Goal: Task Accomplishment & Management: Manage account settings

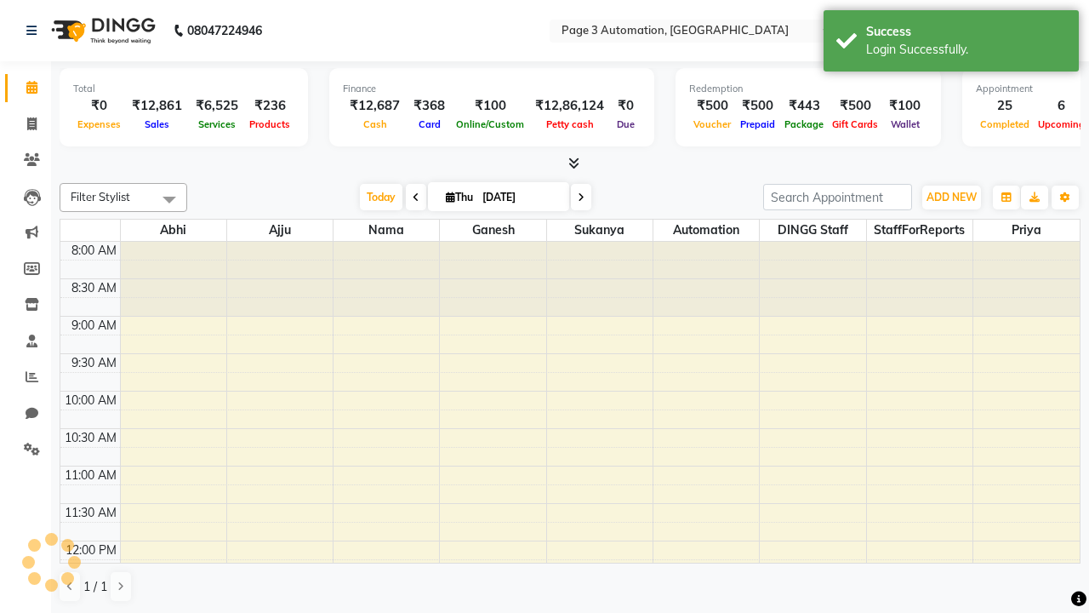
select select "en"
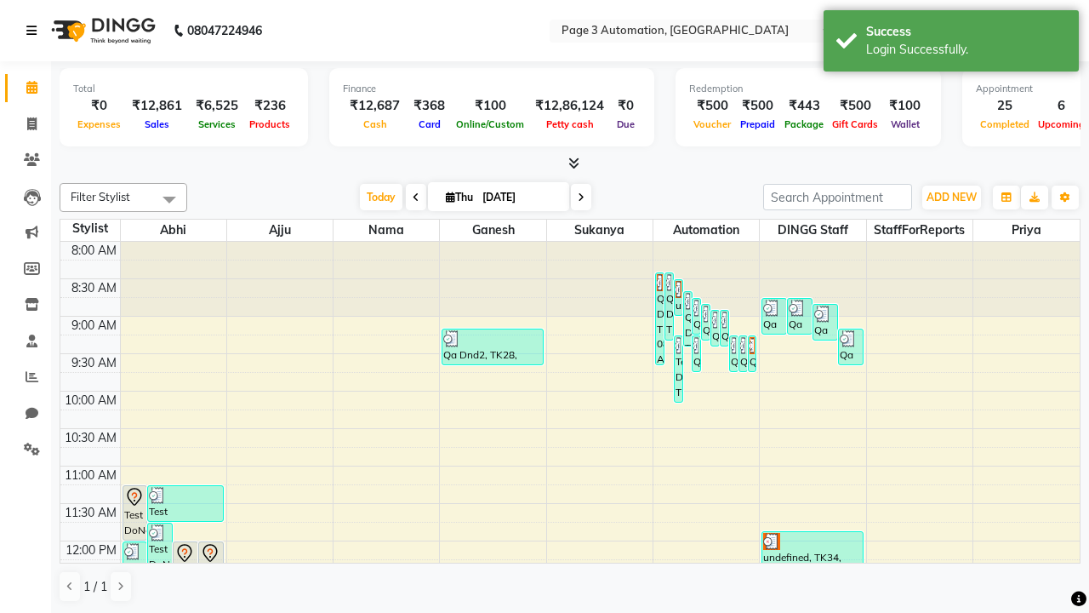
click at [35, 31] on icon at bounding box center [31, 31] width 10 height 12
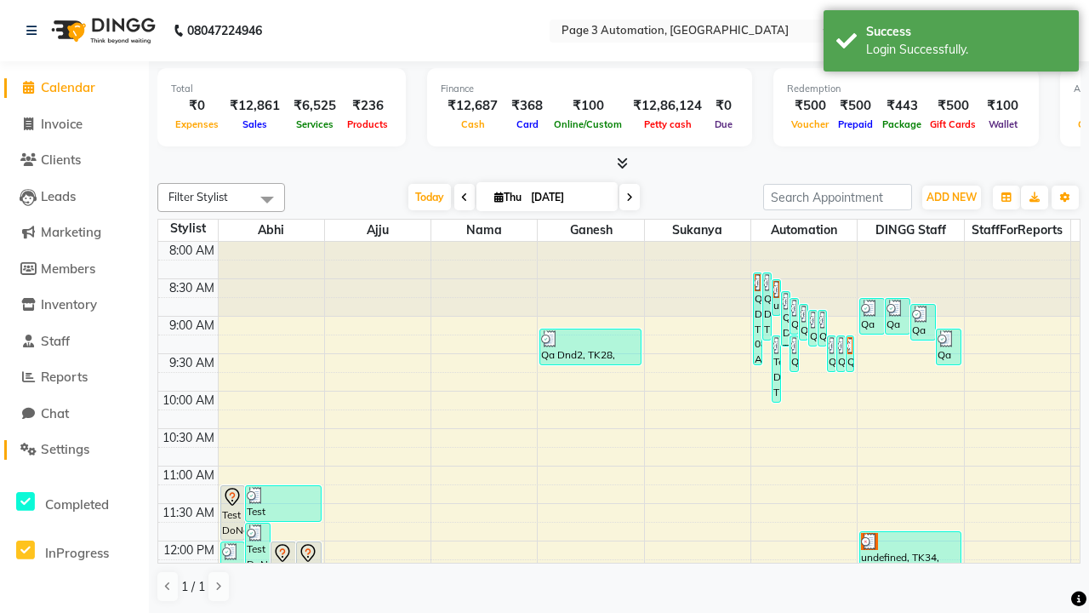
click at [74, 449] on span "Settings" at bounding box center [65, 449] width 49 height 16
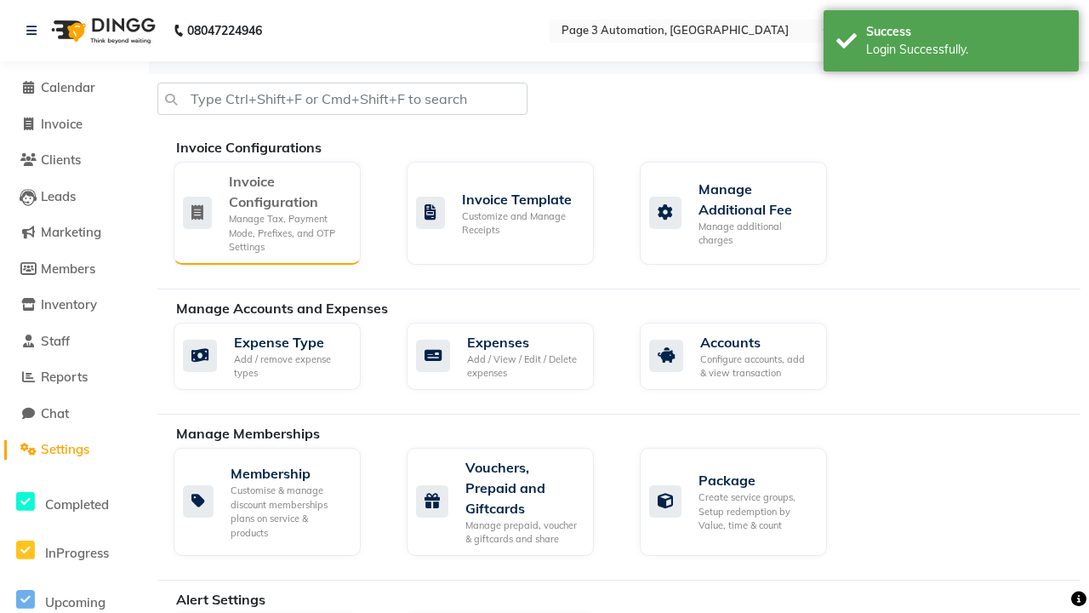
click at [266, 212] on div "Manage Tax, Payment Mode, Prefixes, and OTP Settings" at bounding box center [288, 233] width 118 height 43
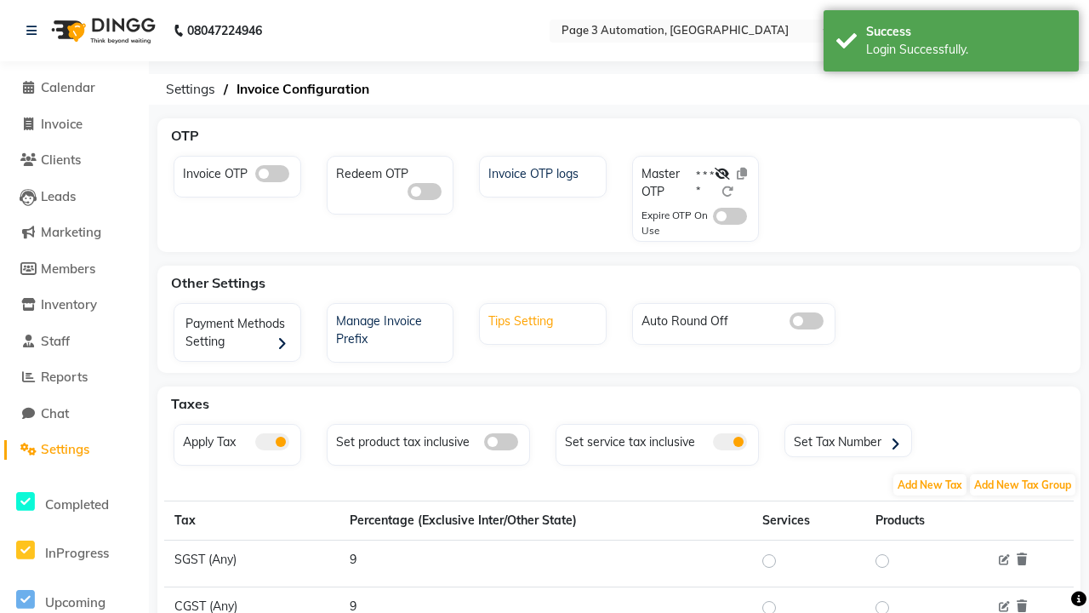
click at [545, 319] on div "Tips Setting" at bounding box center [545, 319] width 122 height 22
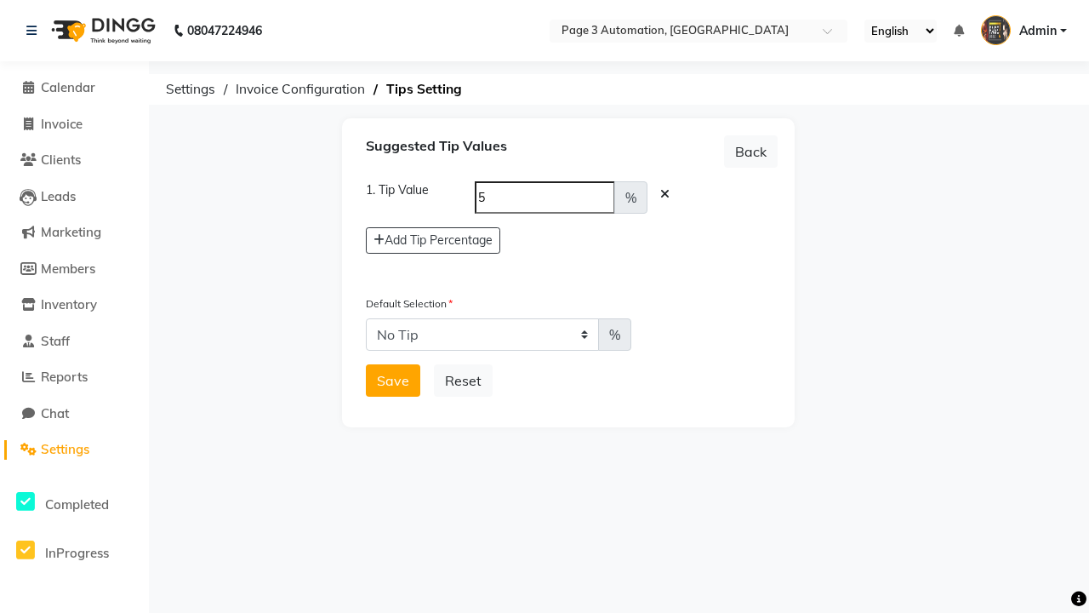
select select "5"
click at [393, 380] on button "Save" at bounding box center [393, 380] width 54 height 32
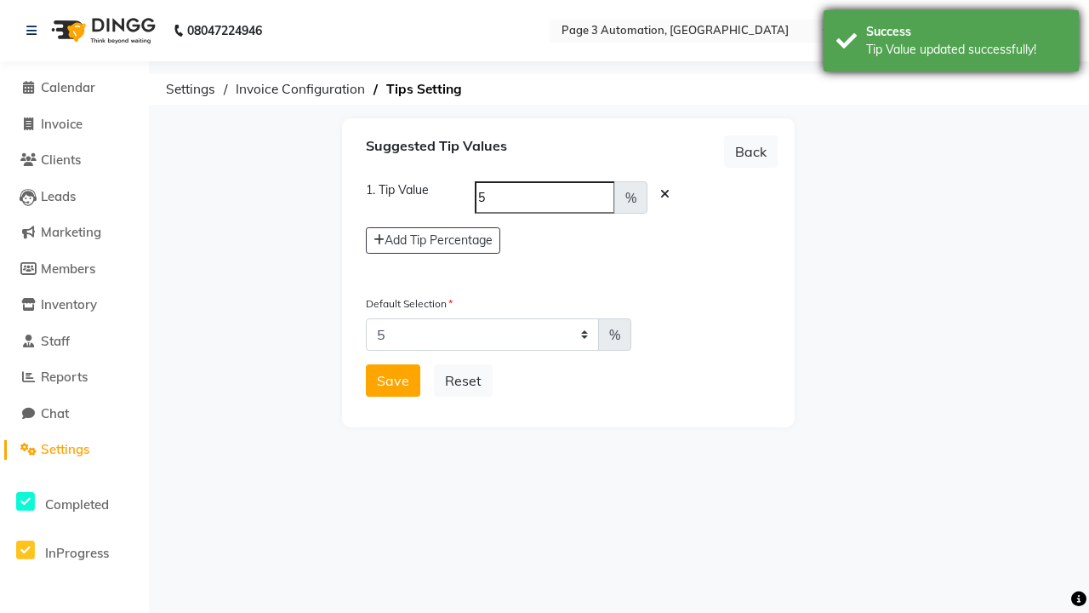
click at [951, 43] on div "Tip Value updated successfully!" at bounding box center [966, 50] width 200 height 18
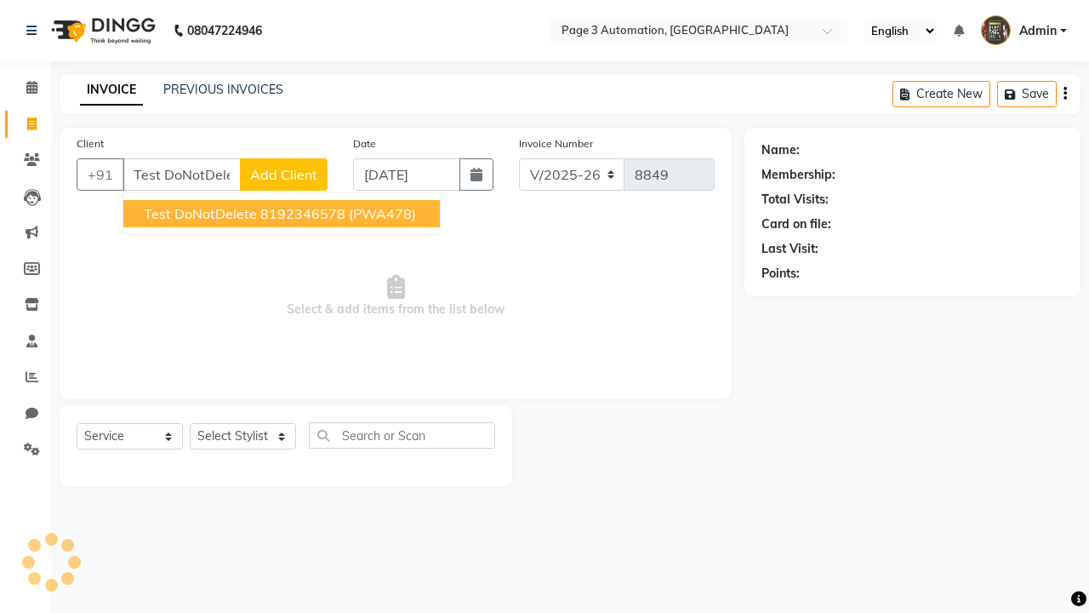
select select "2774"
select select "service"
click at [283, 214] on ngb-highlight "8192346578" at bounding box center [302, 213] width 85 height 17
type input "8192346578"
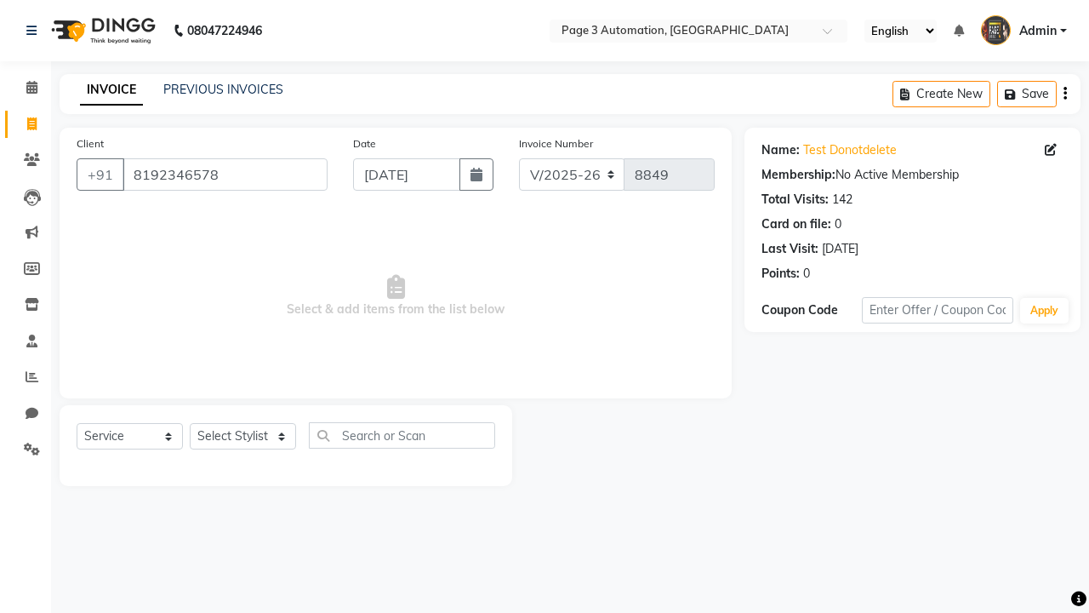
select select "712"
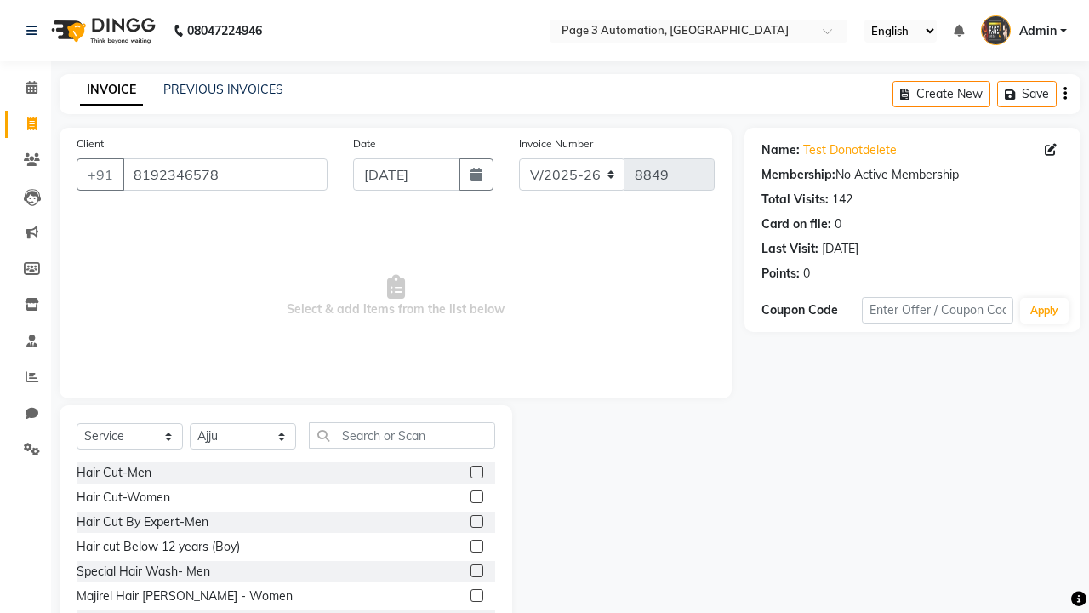
click at [476, 522] on label at bounding box center [477, 521] width 13 height 13
click at [476, 522] on input "checkbox" at bounding box center [476, 522] width 11 height 11
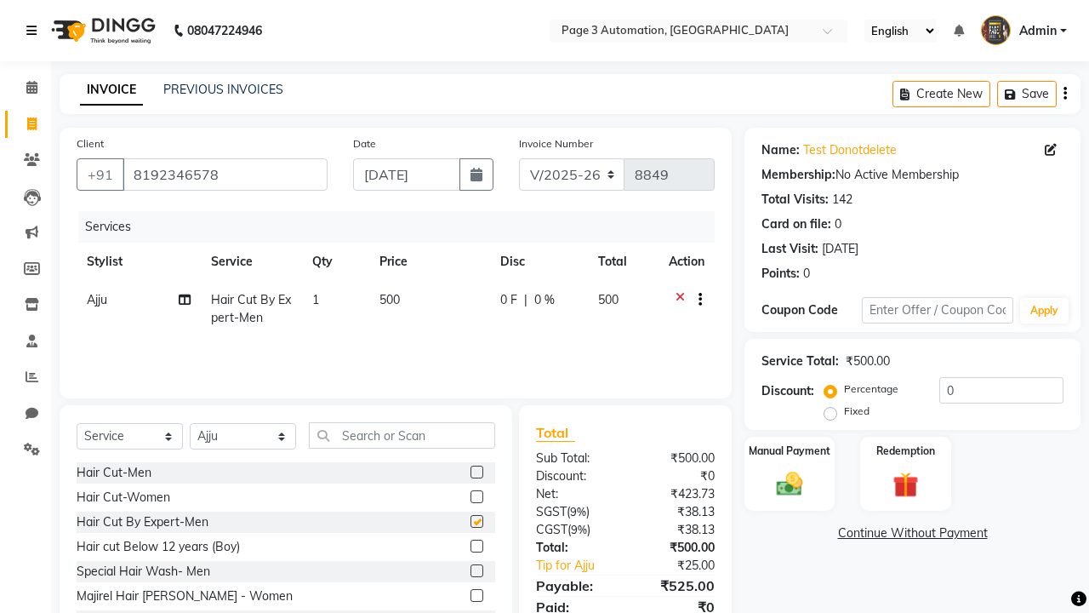
click at [35, 31] on icon at bounding box center [31, 31] width 10 height 12
checkbox input "false"
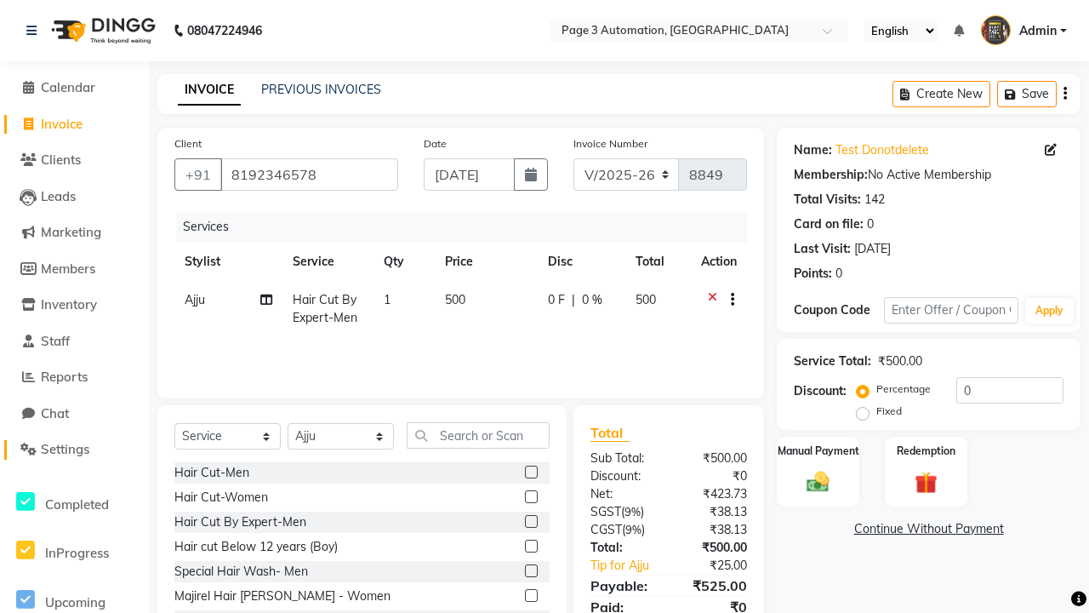
click at [74, 449] on span "Settings" at bounding box center [65, 449] width 49 height 16
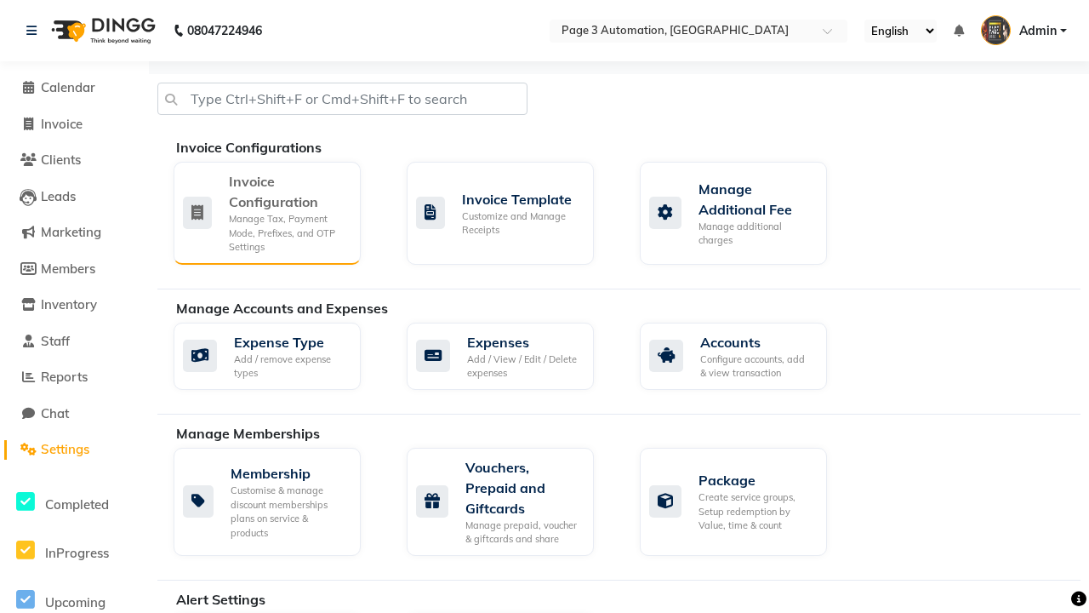
click at [266, 212] on div "Manage Tax, Payment Mode, Prefixes, and OTP Settings" at bounding box center [288, 233] width 118 height 43
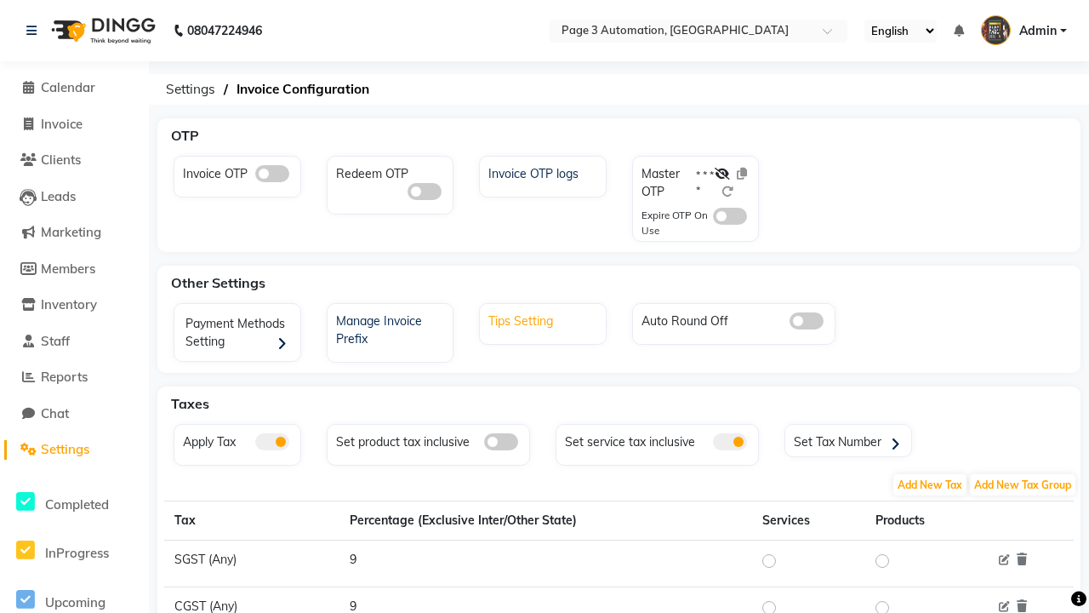
click at [545, 319] on div "Tips Setting" at bounding box center [545, 319] width 122 height 22
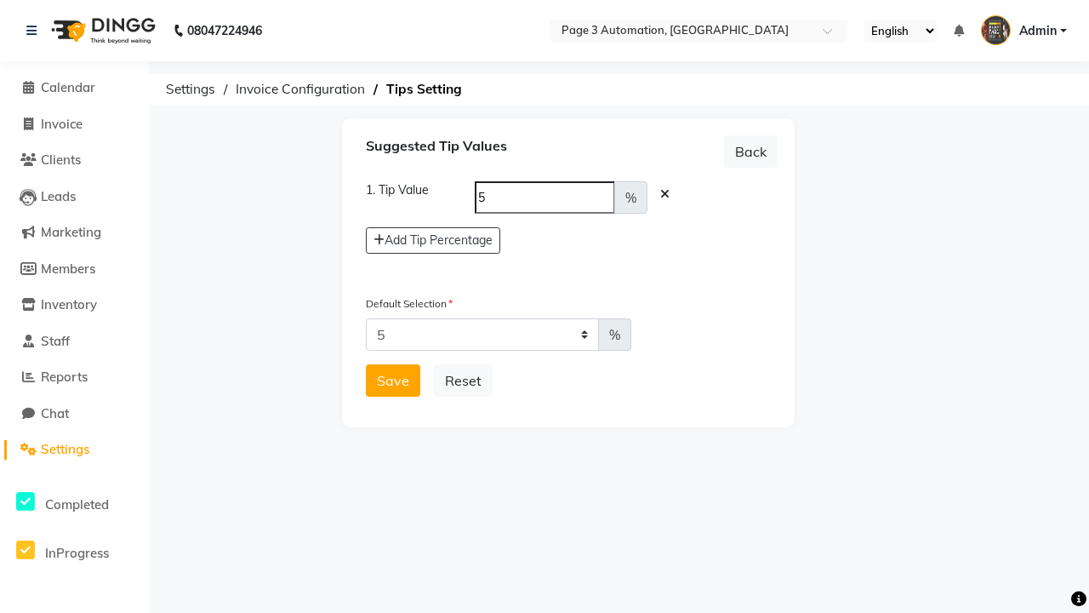
select select "0"
click at [393, 380] on button "Save" at bounding box center [393, 380] width 54 height 32
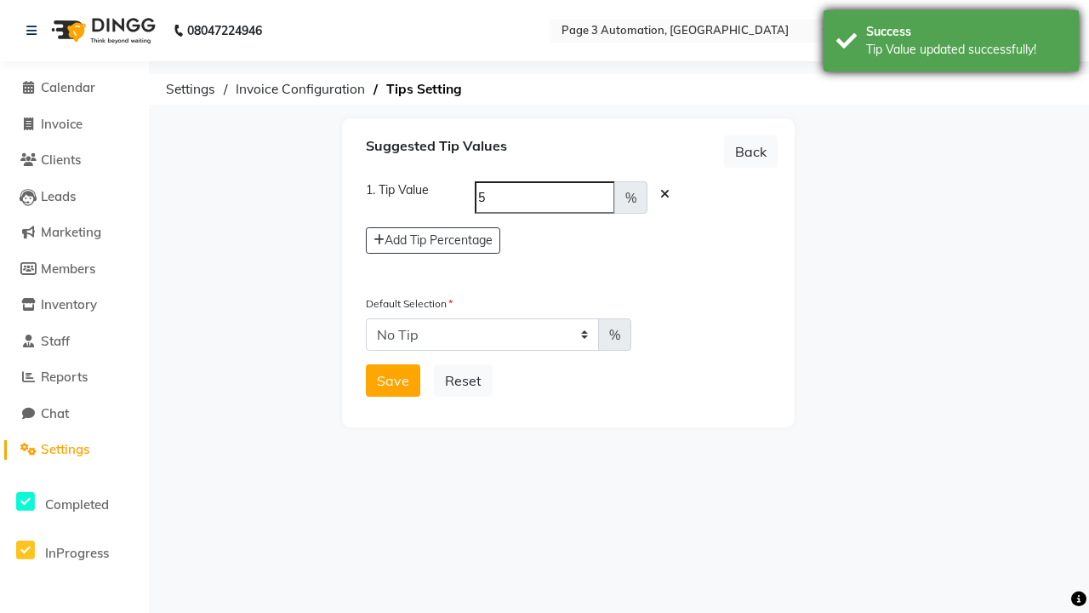
click at [951, 43] on div "Tip Value updated successfully!" at bounding box center [966, 50] width 200 height 18
